Goal: Task Accomplishment & Management: Manage account settings

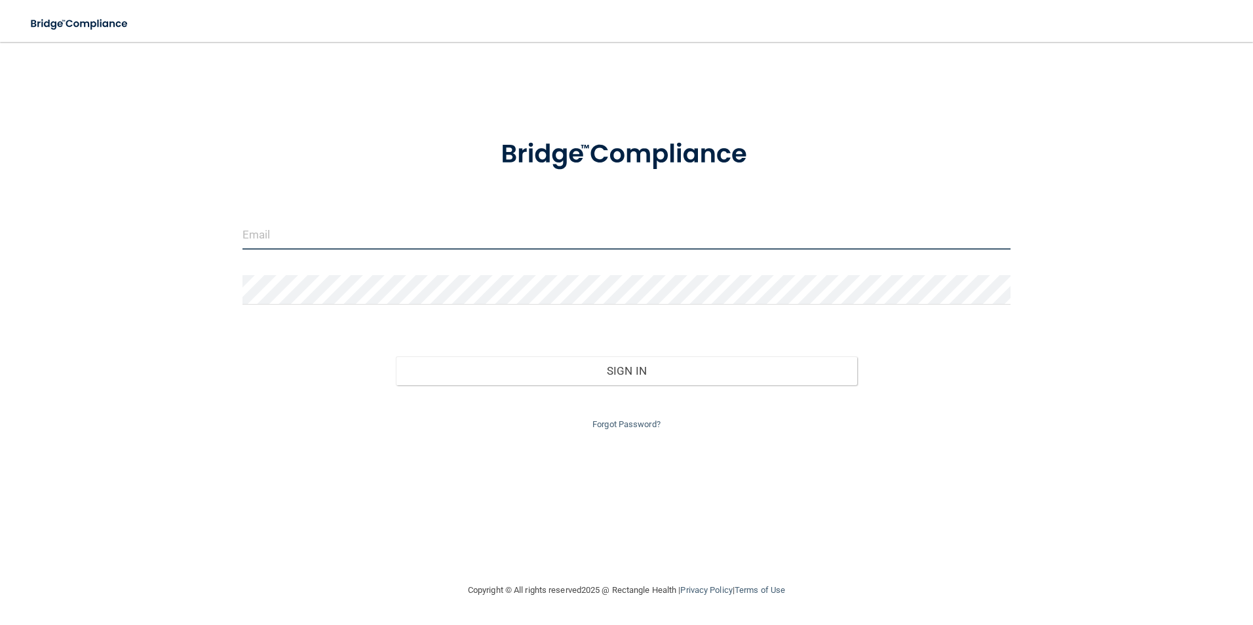
click at [503, 221] on input "email" at bounding box center [626, 234] width 769 height 29
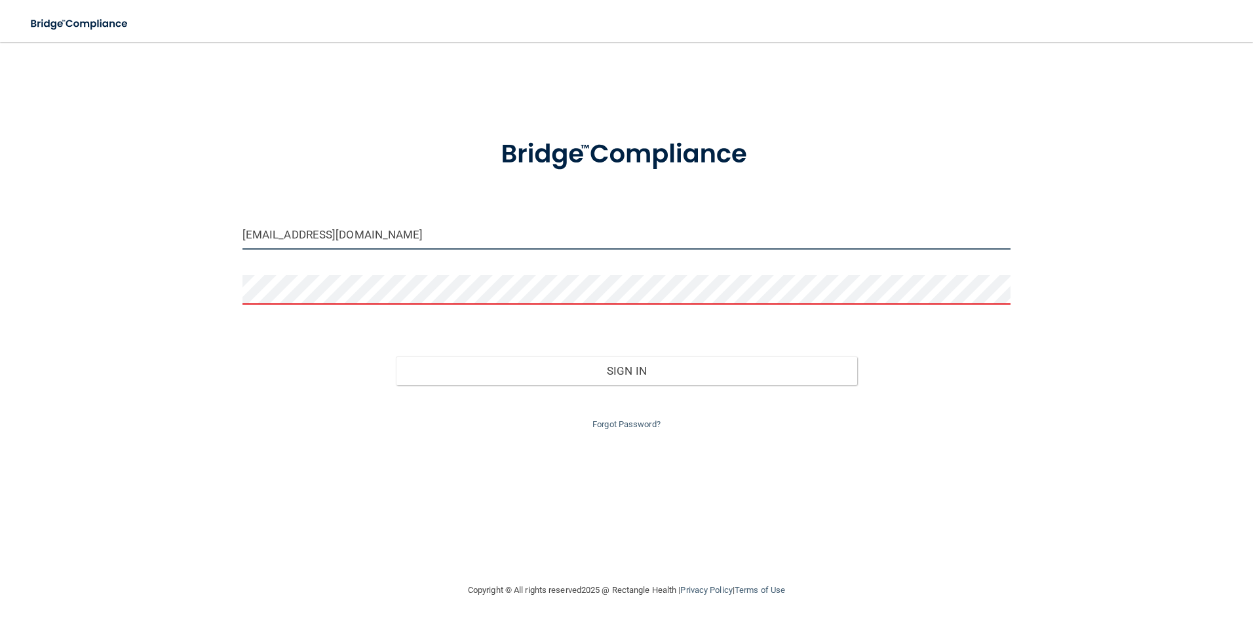
click at [430, 240] on input "[EMAIL_ADDRESS][DOMAIN_NAME]" at bounding box center [626, 234] width 769 height 29
click at [517, 307] on div at bounding box center [627, 294] width 788 height 39
drag, startPoint x: 435, startPoint y: 233, endPoint x: 233, endPoint y: 208, distance: 203.3
click at [233, 208] on div "[EMAIL_ADDRESS][DOMAIN_NAME] Invalid email/password. You don't have permission …" at bounding box center [626, 312] width 1200 height 514
type input "[EMAIL_ADDRESS][DOMAIN_NAME]"
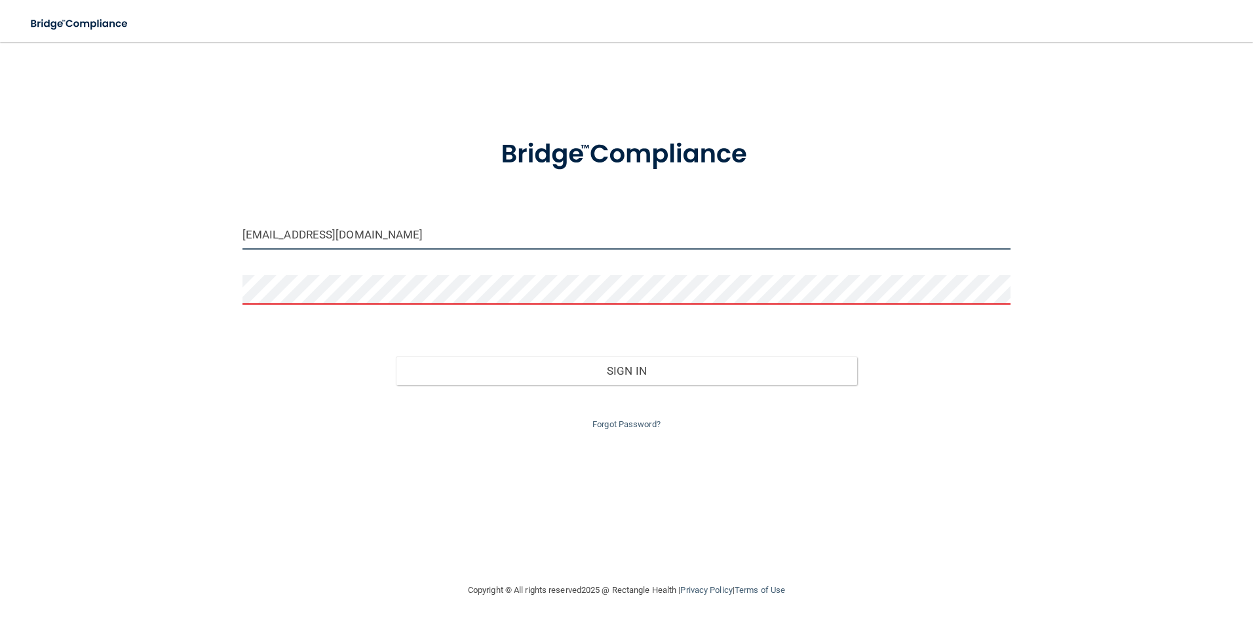
click at [449, 242] on input "[EMAIL_ADDRESS][DOMAIN_NAME]" at bounding box center [626, 234] width 769 height 29
drag, startPoint x: 455, startPoint y: 239, endPoint x: 209, endPoint y: 216, distance: 246.8
click at [209, 216] on div "[EMAIL_ADDRESS][DOMAIN_NAME] Invalid email/password. You don't have permission …" at bounding box center [626, 312] width 1200 height 514
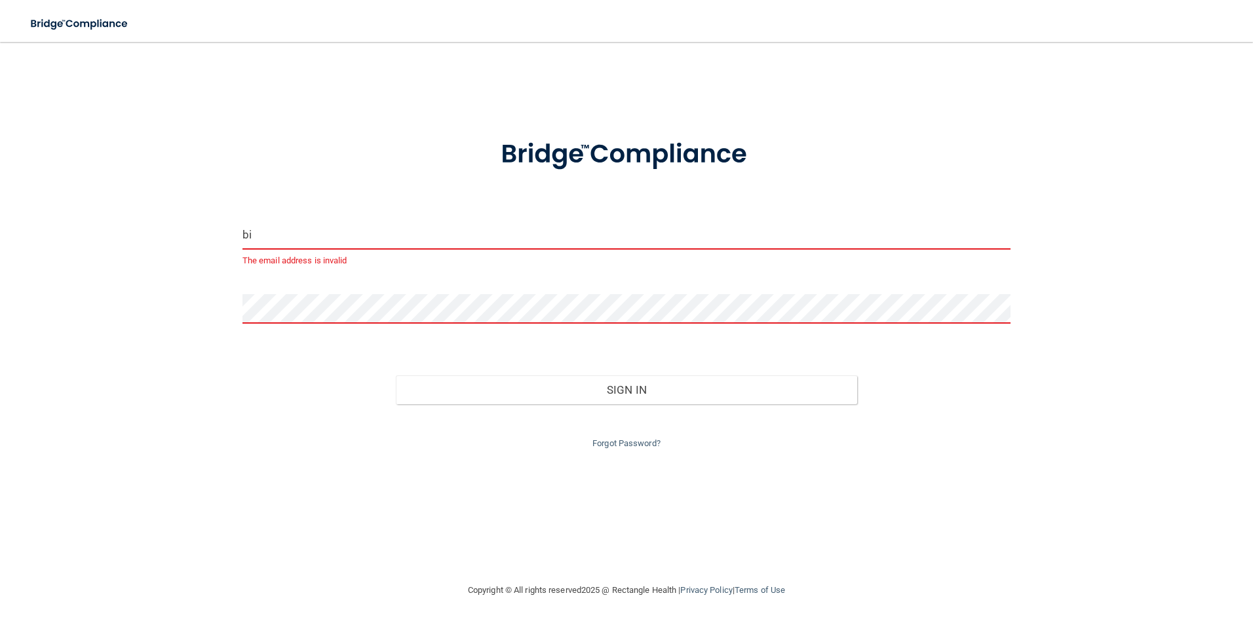
type input "b"
click at [341, 237] on input "email" at bounding box center [626, 234] width 769 height 29
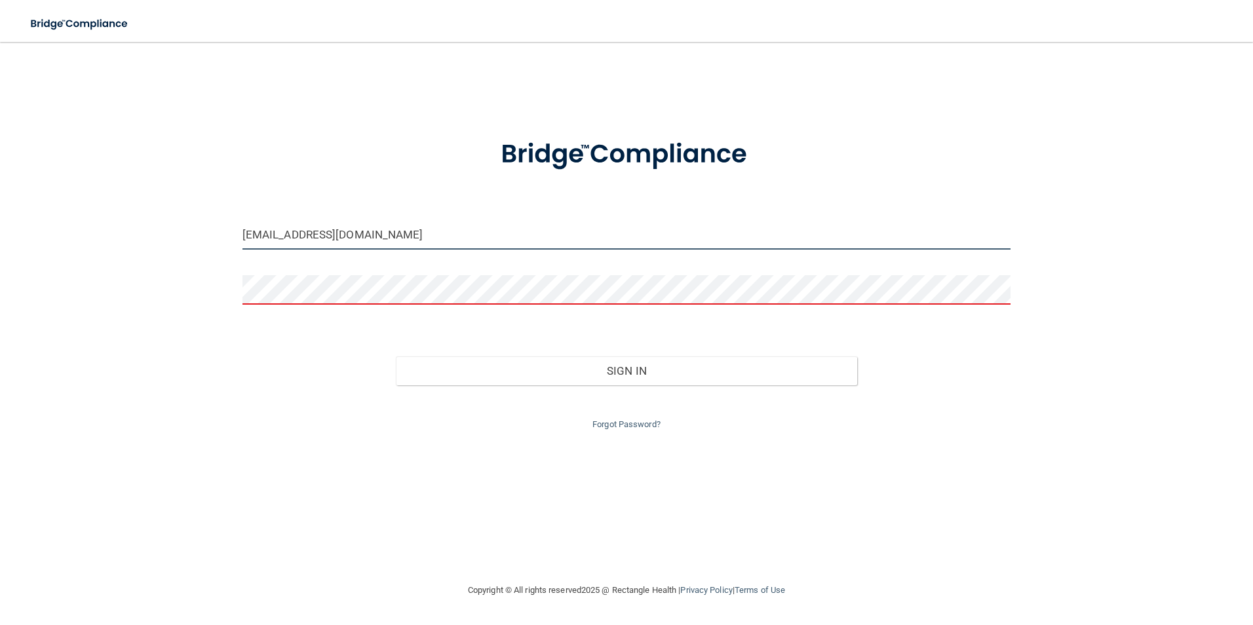
type input "[EMAIL_ADDRESS][DOMAIN_NAME]"
drag, startPoint x: 622, startPoint y: 432, endPoint x: 620, endPoint y: 424, distance: 8.0
click at [620, 424] on div "Forgot Password?" at bounding box center [627, 408] width 788 height 47
click at [615, 425] on link "Forgot Password?" at bounding box center [626, 424] width 68 height 10
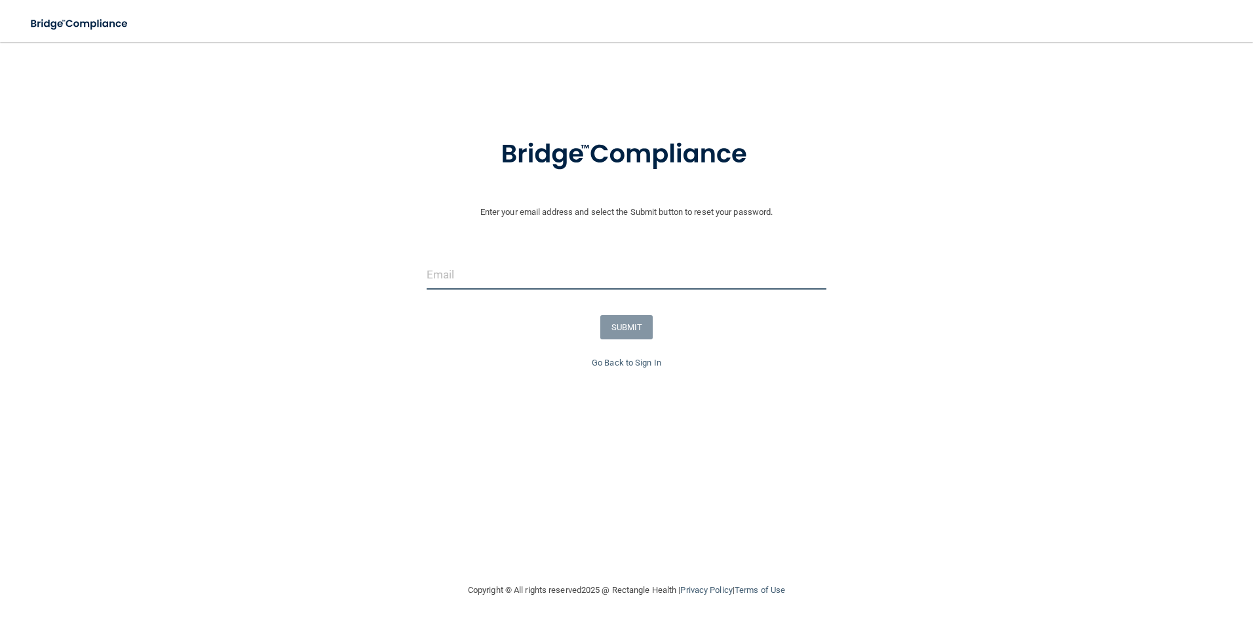
click at [508, 279] on input "email" at bounding box center [627, 274] width 400 height 29
type input "[EMAIL_ADDRESS][DOMAIN_NAME]"
click at [647, 333] on button "SUBMIT" at bounding box center [626, 327] width 53 height 24
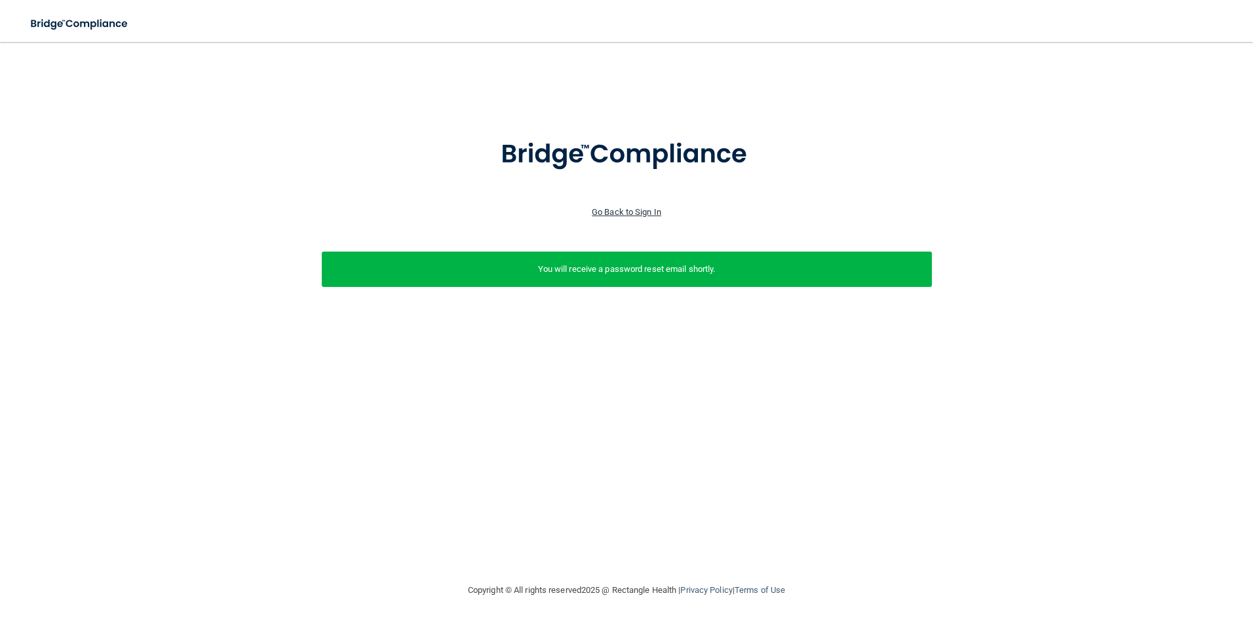
click at [600, 214] on link "Go Back to Sign In" at bounding box center [626, 212] width 69 height 10
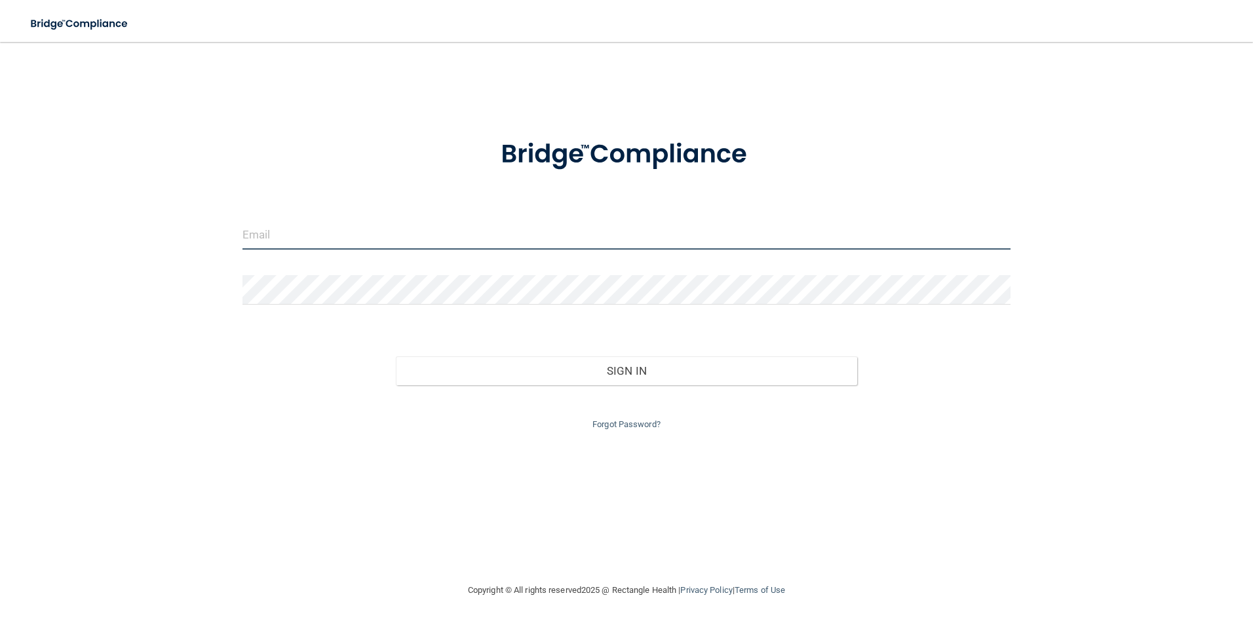
drag, startPoint x: 471, startPoint y: 223, endPoint x: 482, endPoint y: 254, distance: 32.7
click at [470, 223] on input "email" at bounding box center [626, 234] width 769 height 29
click at [622, 426] on link "Forgot Password?" at bounding box center [626, 424] width 68 height 10
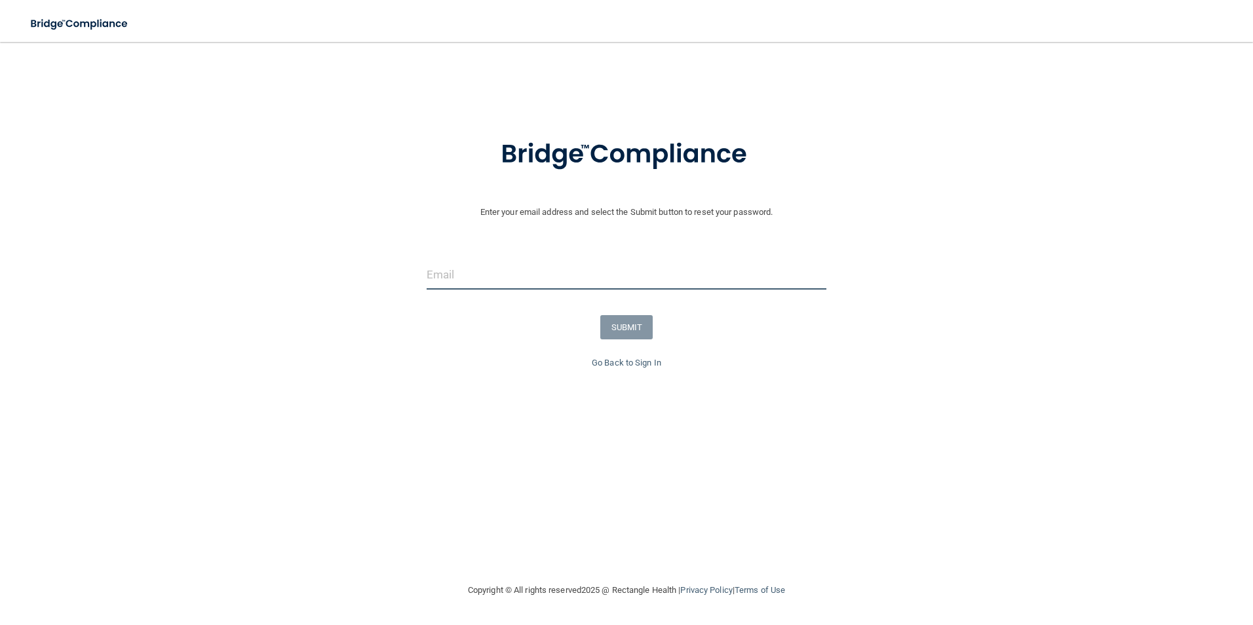
click at [492, 264] on input "email" at bounding box center [627, 274] width 400 height 29
type input "[EMAIL_ADDRESS][DOMAIN_NAME]"
click at [626, 332] on button "SUBMIT" at bounding box center [626, 327] width 53 height 24
